Goal: Check status: Check status

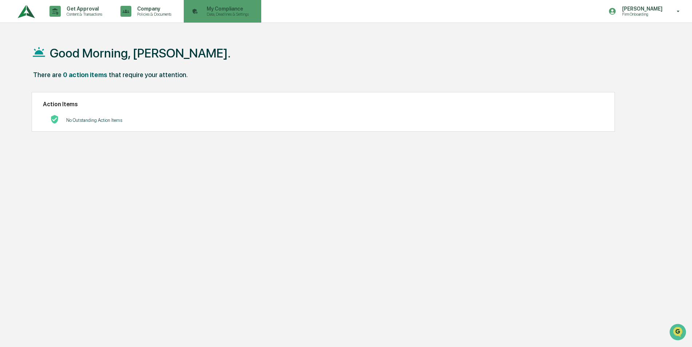
click at [236, 1] on div "My Compliance Data, Deadlines & Settings" at bounding box center [222, 11] width 70 height 23
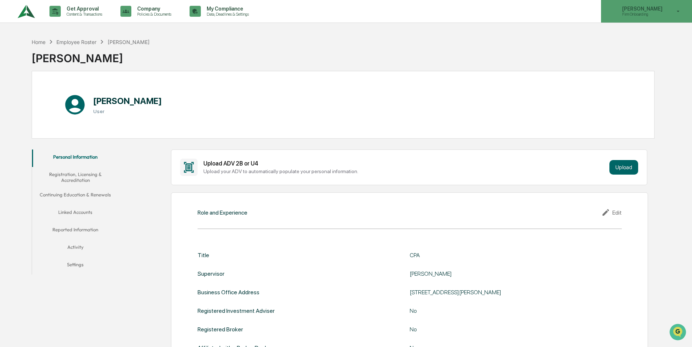
click at [662, 6] on p "[PERSON_NAME]" at bounding box center [641, 9] width 50 height 6
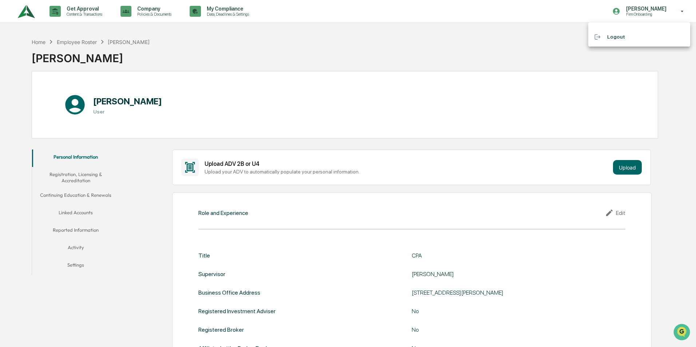
drag, startPoint x: 297, startPoint y: 64, endPoint x: 239, endPoint y: 47, distance: 61.1
click at [295, 64] on div at bounding box center [348, 173] width 696 height 347
click at [18, 9] on img at bounding box center [25, 11] width 17 height 20
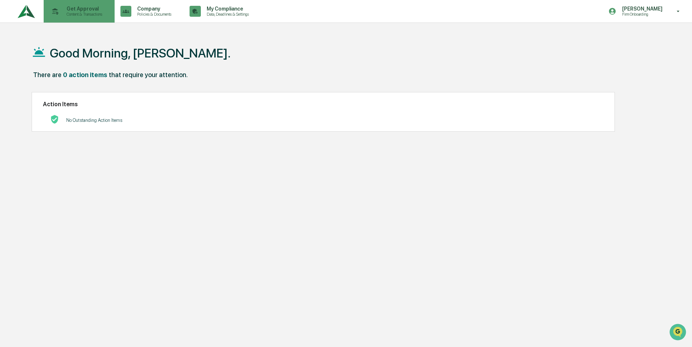
click at [75, 8] on p "Get Approval" at bounding box center [83, 9] width 45 height 6
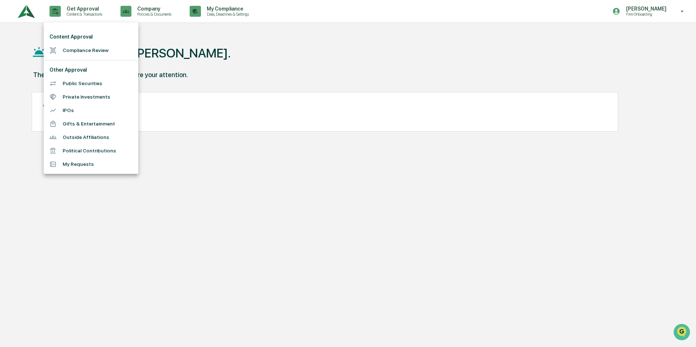
click at [137, 8] on div at bounding box center [348, 173] width 696 height 347
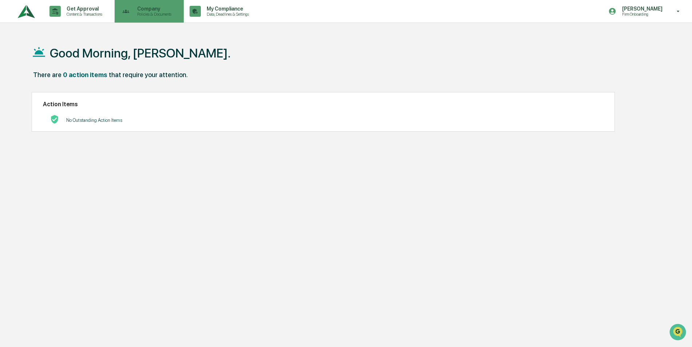
click at [147, 10] on p "Company" at bounding box center [153, 9] width 44 height 6
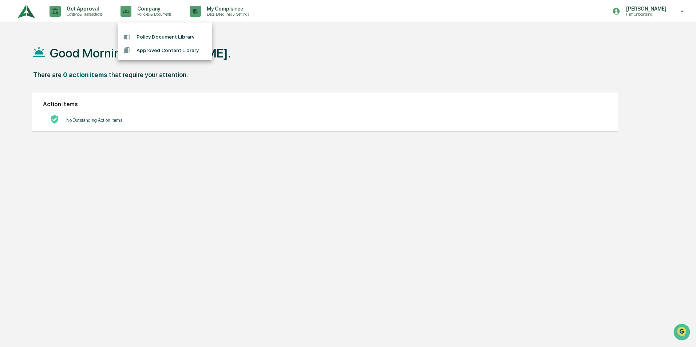
click at [225, 16] on div at bounding box center [348, 173] width 696 height 347
click at [228, 12] on p "Data, Deadlines & Settings" at bounding box center [227, 14] width 52 height 5
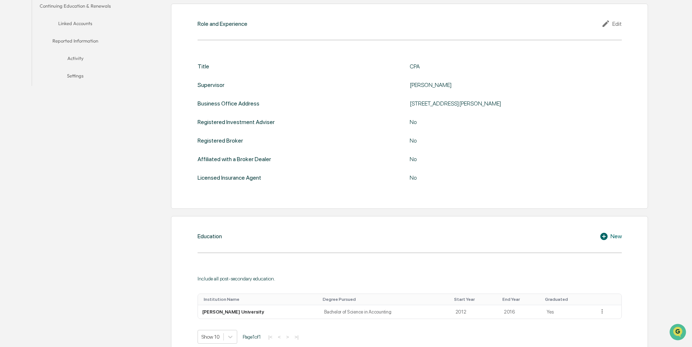
scroll to position [77, 0]
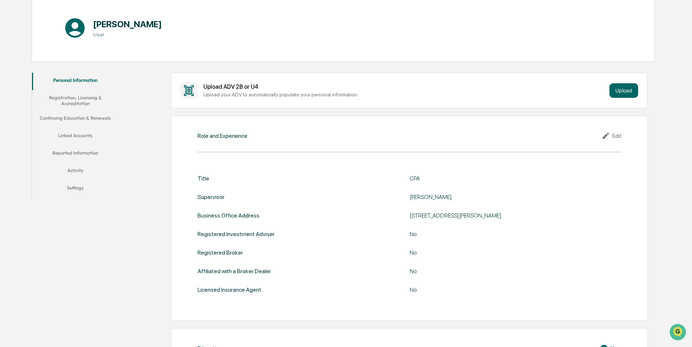
click at [86, 100] on button "Registration, Licensing & Accreditation" at bounding box center [75, 100] width 87 height 21
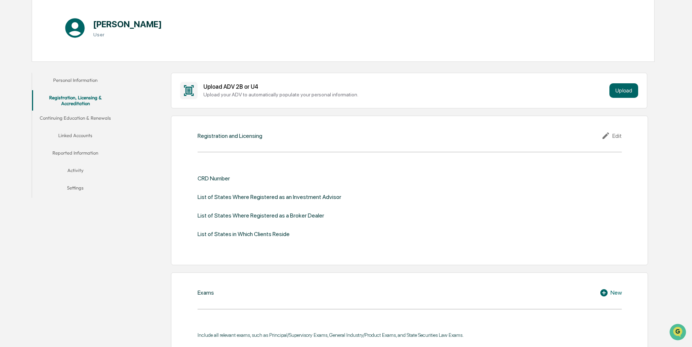
click at [73, 125] on button "Continuing Education & Renewals" at bounding box center [75, 119] width 87 height 17
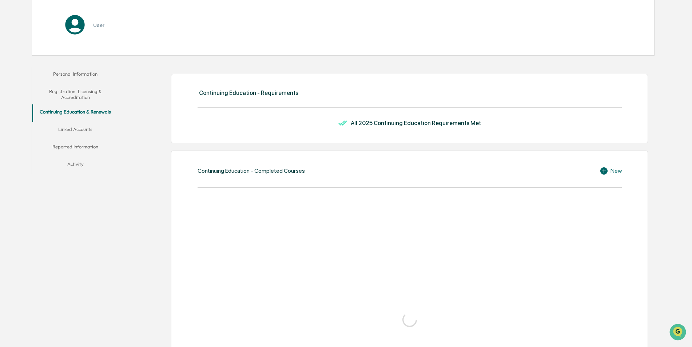
click at [69, 132] on button "Linked Accounts" at bounding box center [75, 130] width 87 height 17
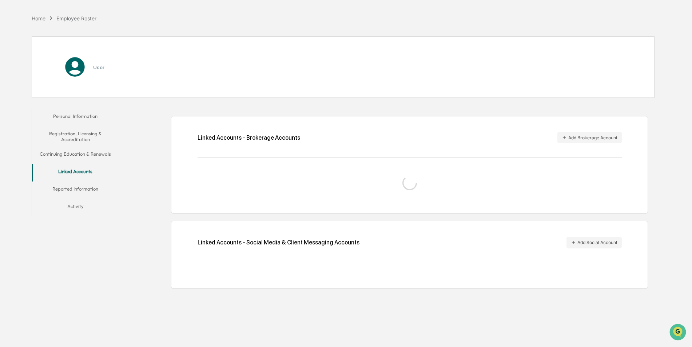
scroll to position [35, 0]
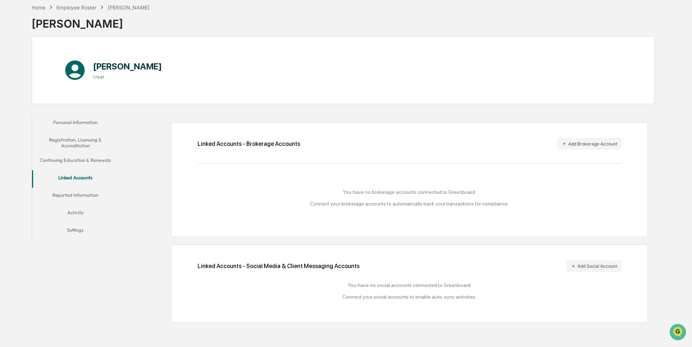
click at [73, 195] on button "Reported Information" at bounding box center [75, 196] width 87 height 17
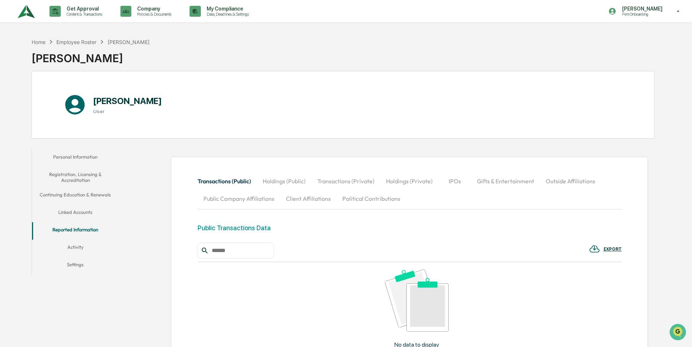
click at [659, 5] on div "Brett Chieze Firm Onboarding" at bounding box center [646, 11] width 91 height 23
click at [413, 54] on div at bounding box center [348, 173] width 696 height 347
click at [38, 35] on div "Home Employee Roster Brett Chieze Brett Chieze" at bounding box center [91, 53] width 118 height 36
click at [83, 248] on button "Activity" at bounding box center [75, 248] width 87 height 17
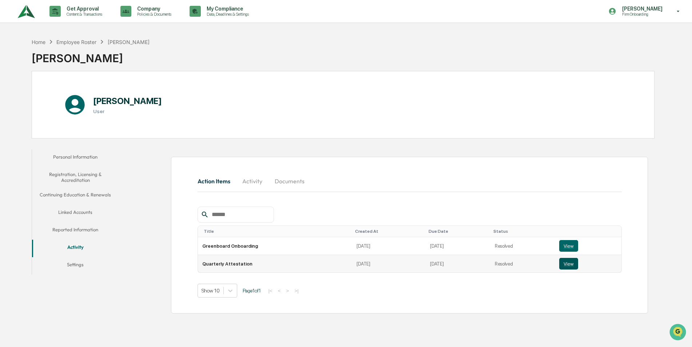
click at [565, 266] on button "View" at bounding box center [568, 264] width 19 height 12
